Goal: Task Accomplishment & Management: Manage account settings

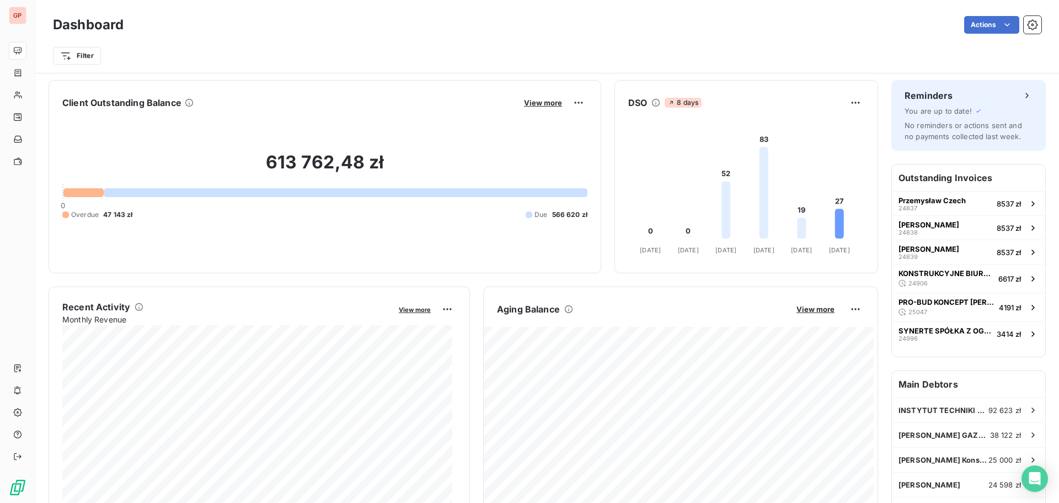
scroll to position [332, 0]
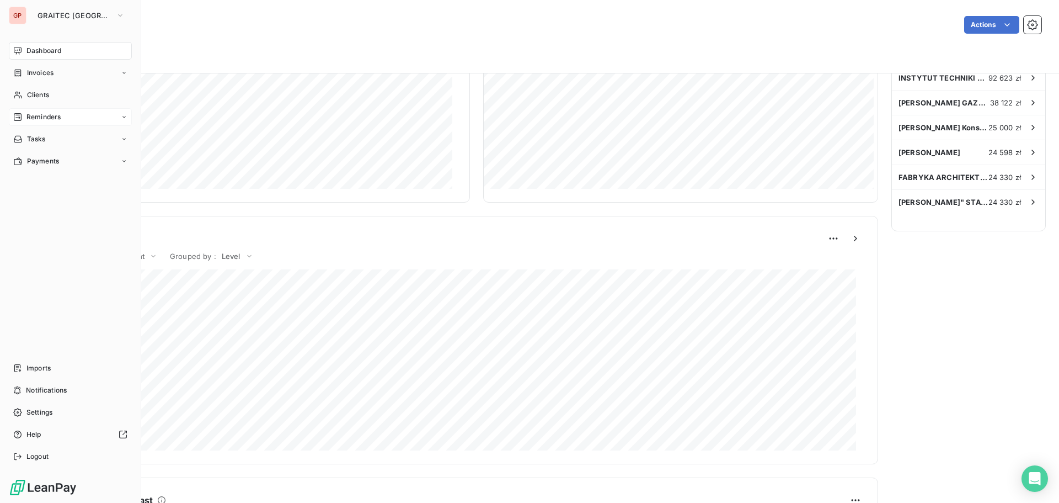
click at [22, 118] on div "Reminders" at bounding box center [36, 117] width 47 height 10
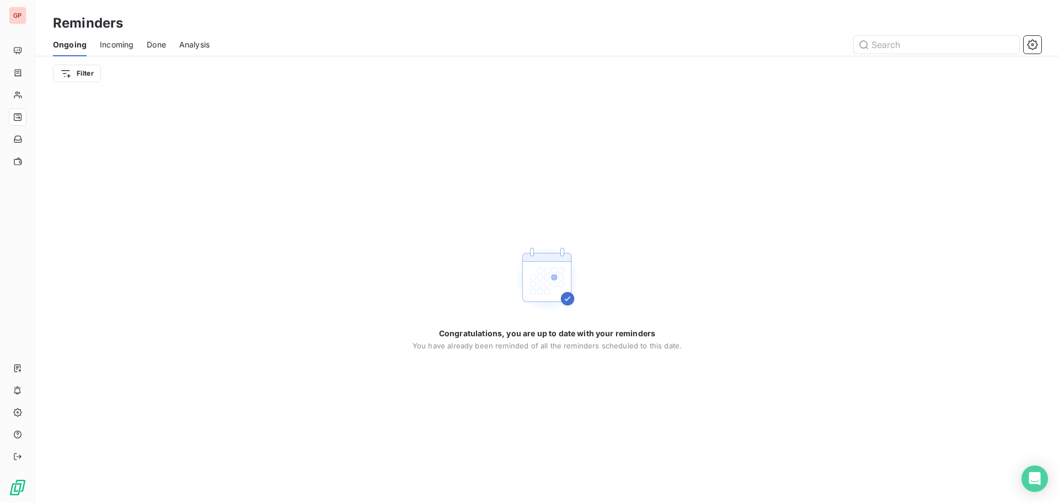
click at [157, 46] on span "Done" at bounding box center [156, 44] width 19 height 11
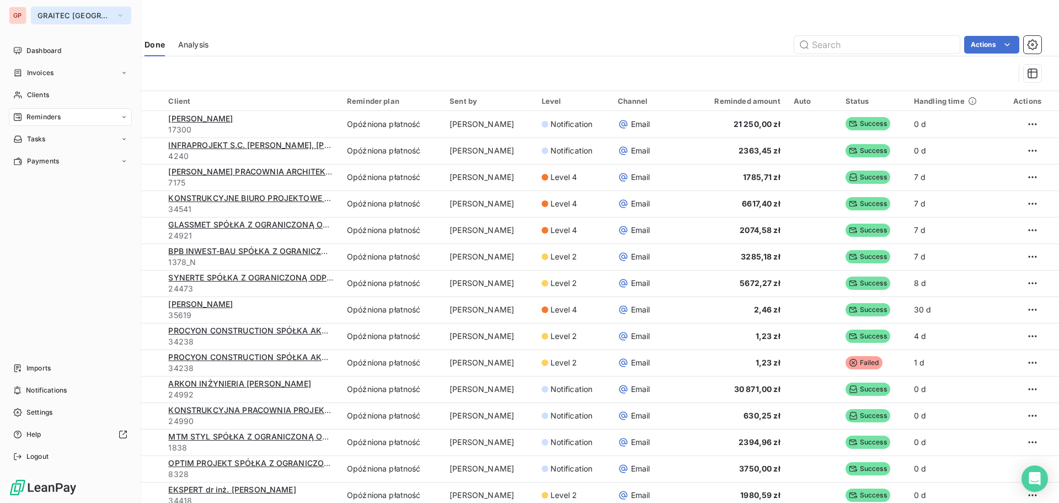
click at [47, 12] on span "GRAITEC [GEOGRAPHIC_DATA]" at bounding box center [75, 15] width 74 height 9
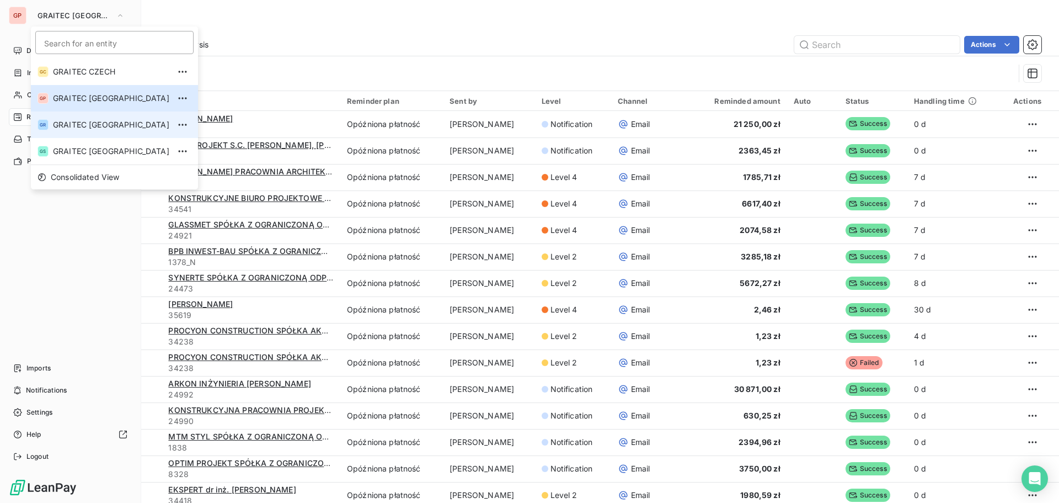
click at [89, 125] on span "GRAITEC [GEOGRAPHIC_DATA]" at bounding box center [111, 124] width 116 height 11
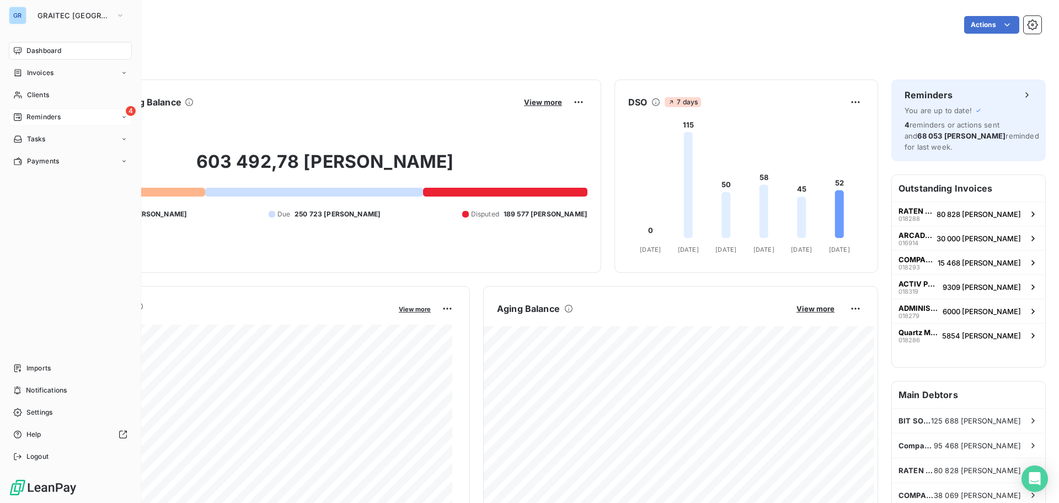
click at [42, 119] on span "Reminders" at bounding box center [43, 117] width 34 height 10
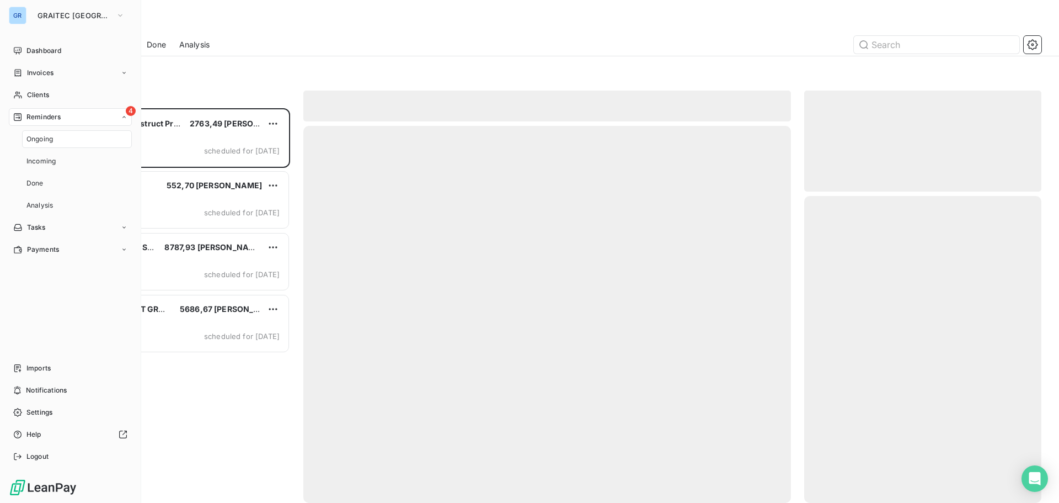
scroll to position [386, 229]
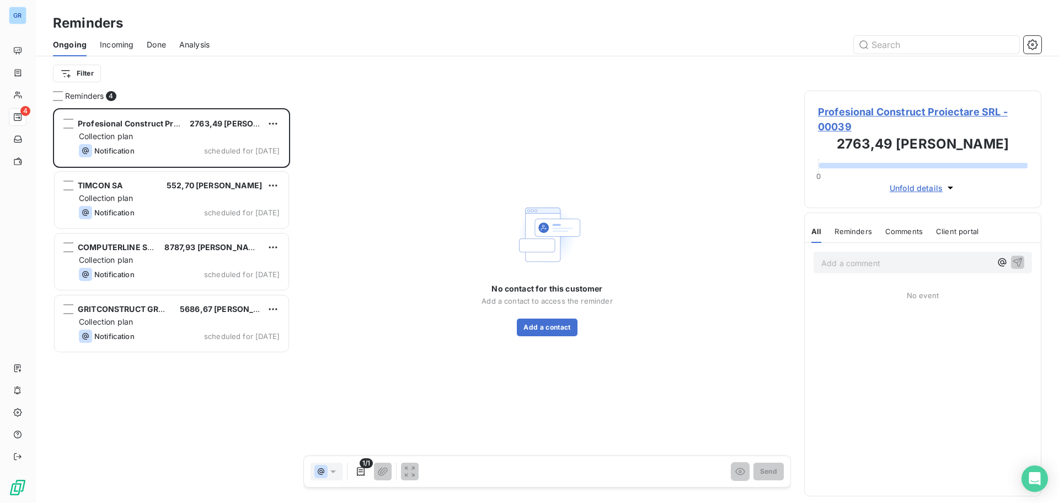
click at [153, 44] on span "Done" at bounding box center [156, 44] width 19 height 11
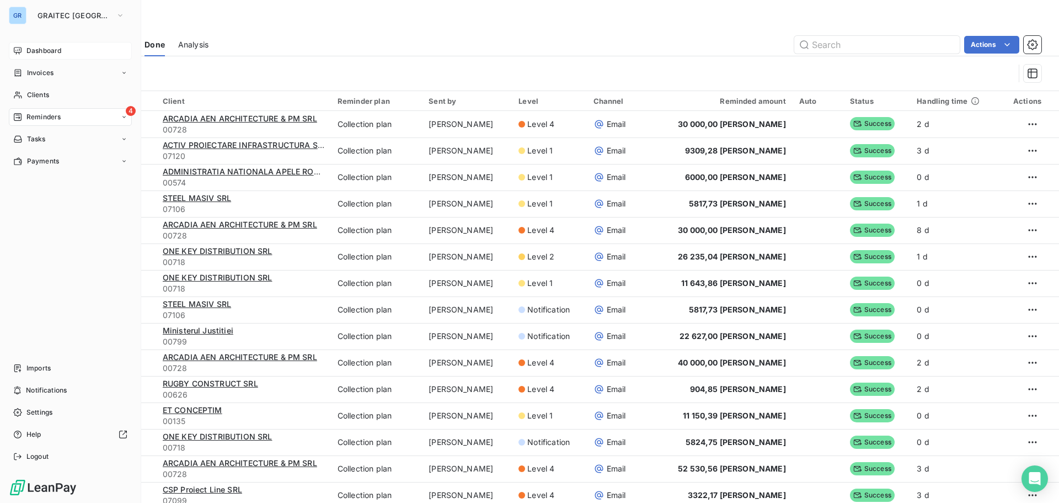
click at [46, 49] on span "Dashboard" at bounding box center [43, 51] width 35 height 10
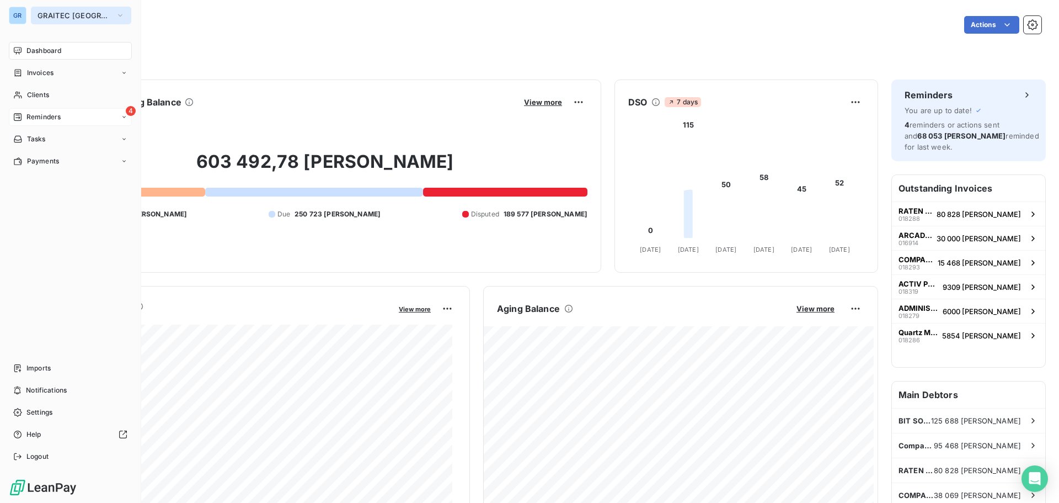
click at [37, 15] on button "GRAITEC [GEOGRAPHIC_DATA]" at bounding box center [81, 16] width 100 height 18
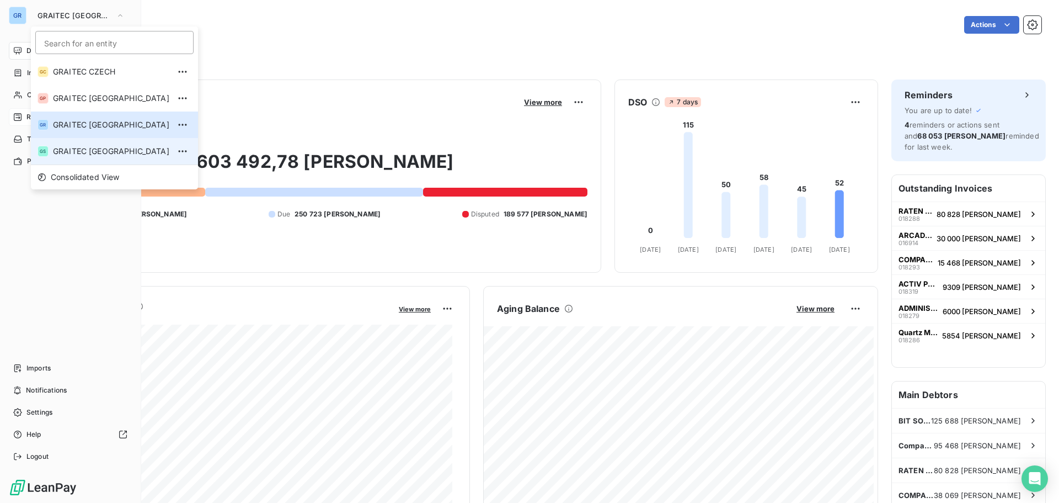
click at [61, 150] on span "GRAITEC [GEOGRAPHIC_DATA]" at bounding box center [111, 151] width 116 height 11
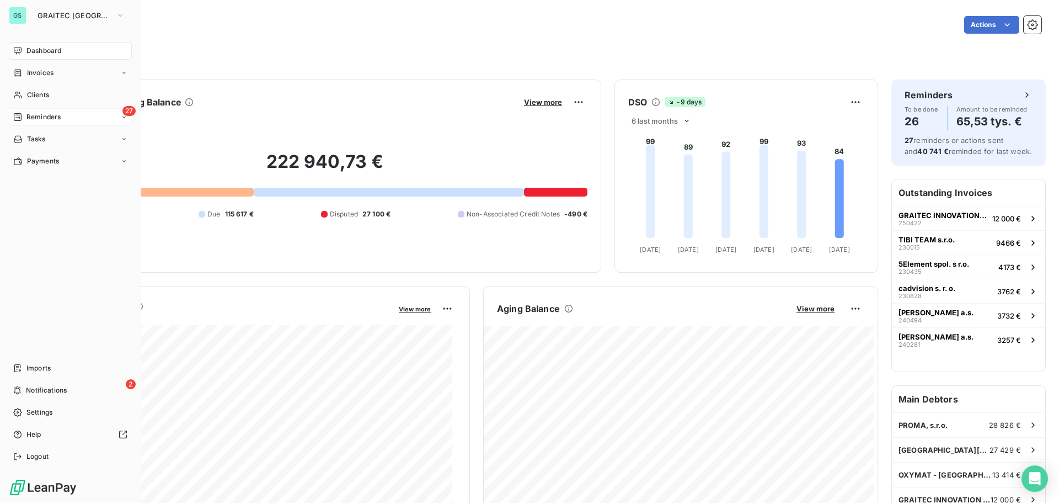
click at [51, 118] on span "Reminders" at bounding box center [43, 117] width 34 height 10
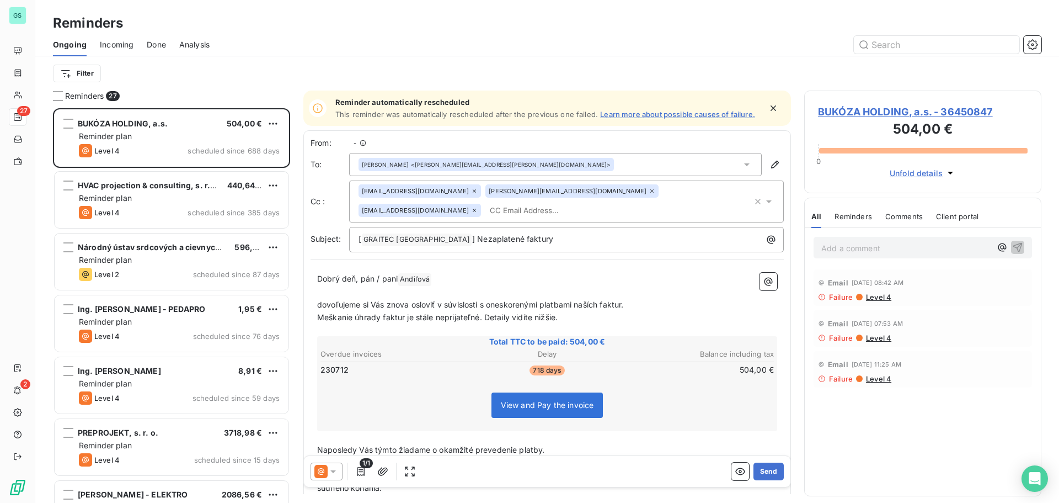
scroll to position [386, 229]
click at [156, 44] on span "Done" at bounding box center [156, 44] width 19 height 11
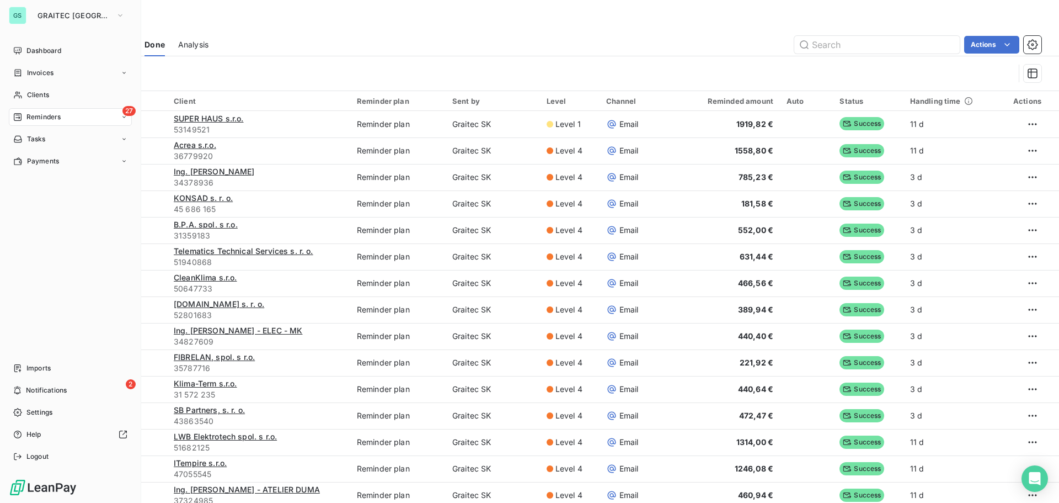
click at [24, 16] on div "GS" at bounding box center [18, 16] width 18 height 18
click at [82, 21] on button "GRAITEC [GEOGRAPHIC_DATA]" at bounding box center [81, 16] width 100 height 18
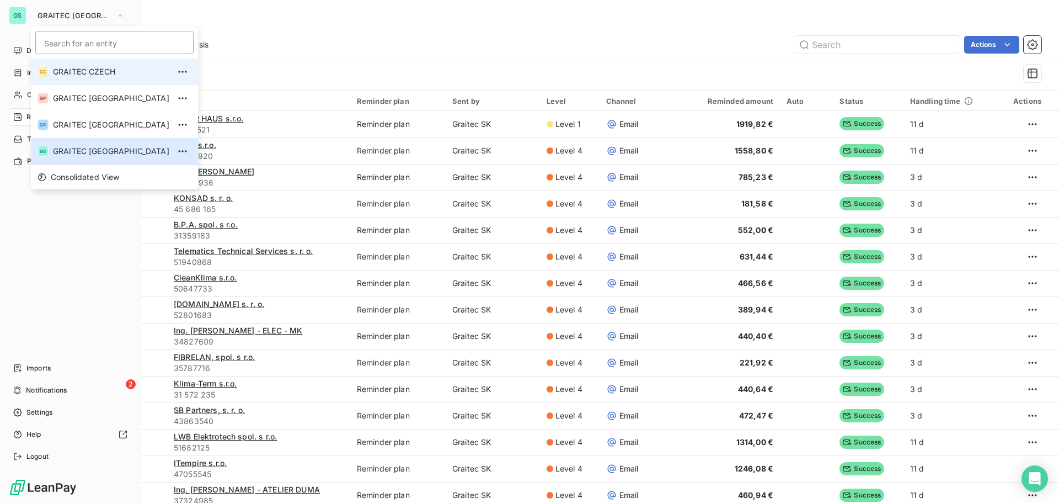
click at [83, 70] on span "GRAITEC CZECH" at bounding box center [111, 71] width 116 height 11
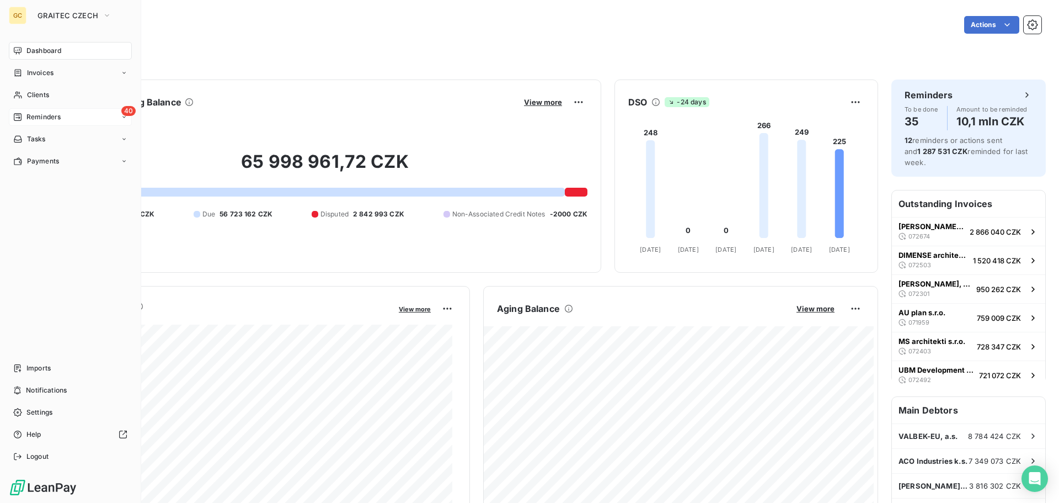
click at [29, 119] on span "Reminders" at bounding box center [43, 117] width 34 height 10
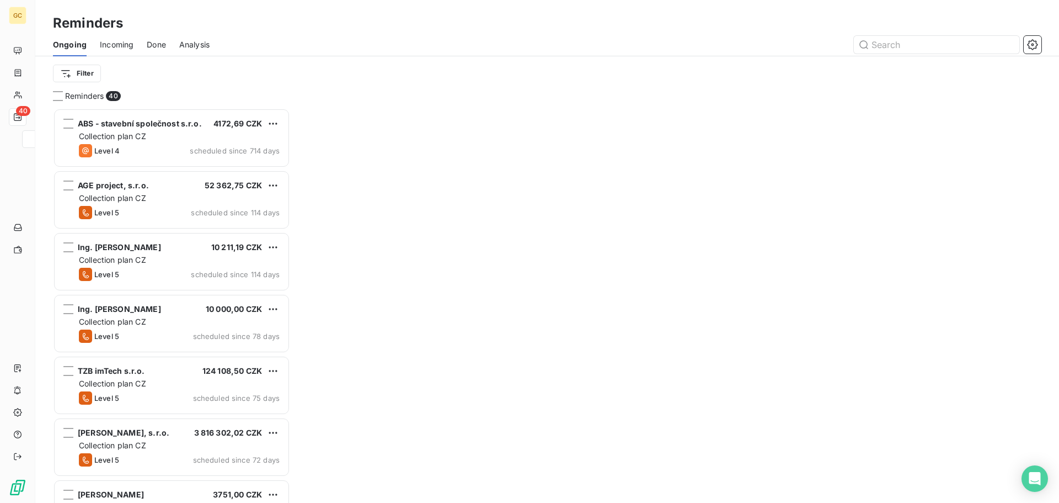
scroll to position [386, 229]
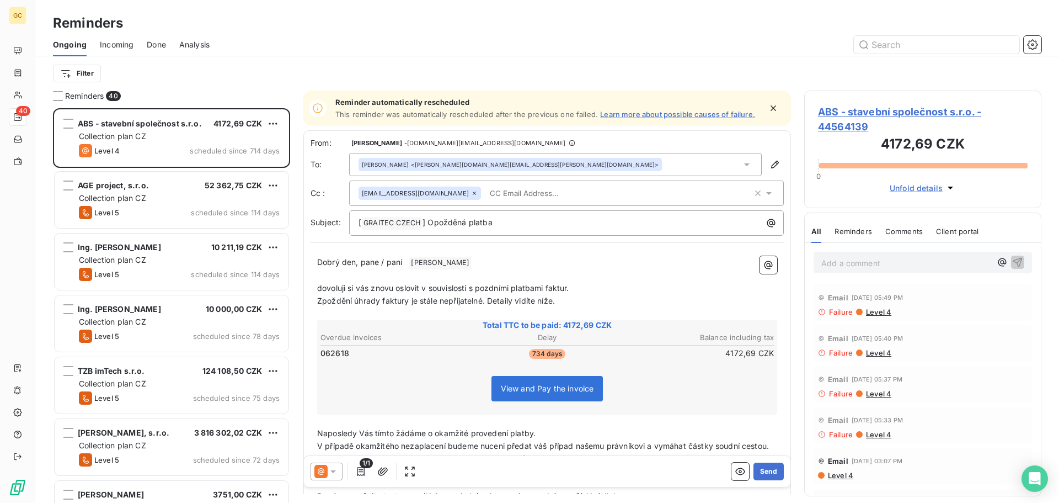
click at [124, 41] on span "Incoming" at bounding box center [117, 44] width 34 height 11
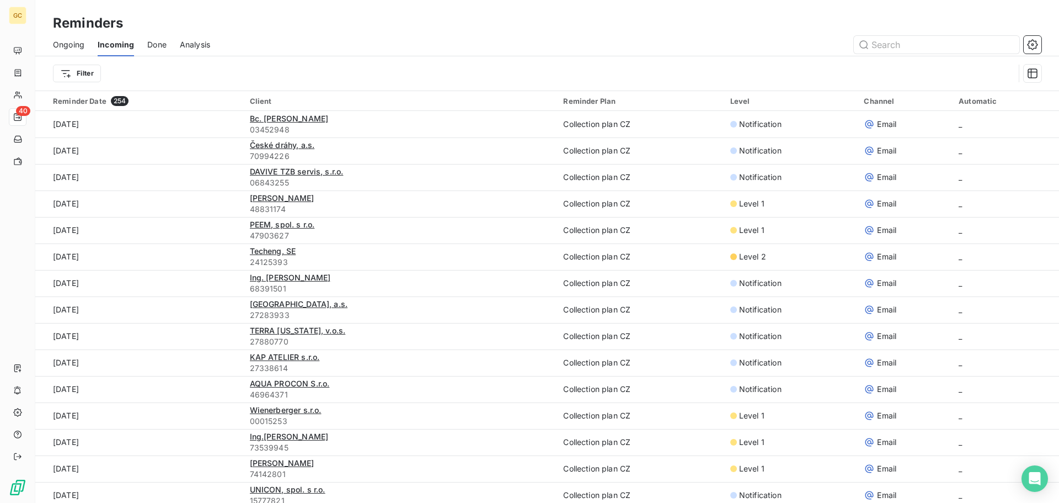
click at [161, 42] on span "Done" at bounding box center [156, 44] width 19 height 11
